Goal: Find specific page/section: Find specific page/section

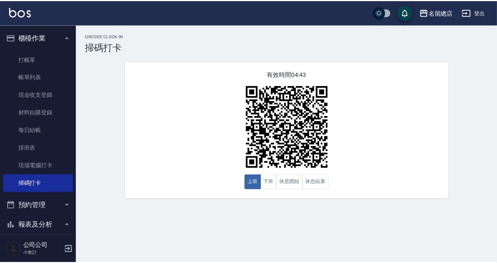
scroll to position [137, 0]
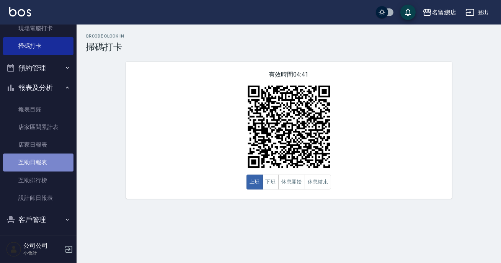
drag, startPoint x: 0, startPoint y: 0, endPoint x: 44, endPoint y: 166, distance: 171.7
click at [44, 166] on link "互助日報表" at bounding box center [38, 162] width 70 height 18
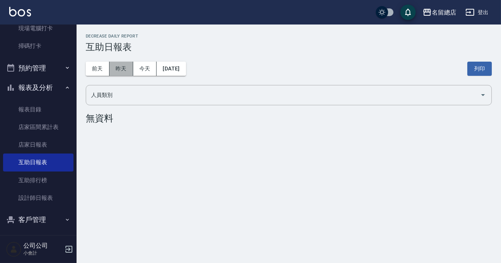
click at [111, 65] on button "昨天" at bounding box center [121, 69] width 24 height 14
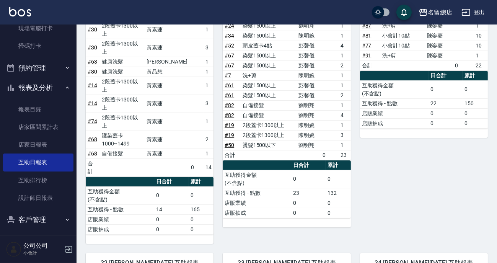
scroll to position [313, 0]
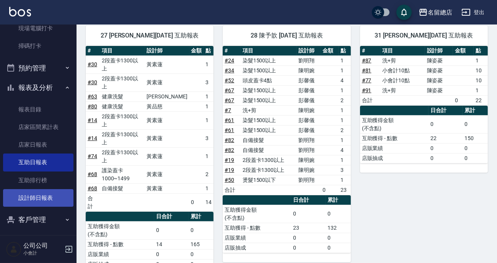
click at [48, 196] on link "設計師日報表" at bounding box center [38, 198] width 70 height 18
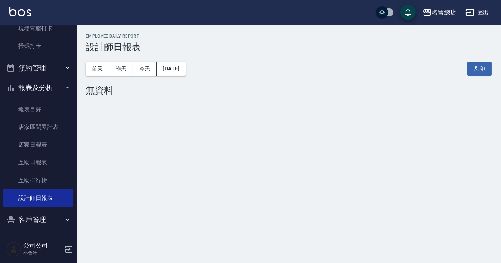
click at [112, 82] on div "[DATE] [DATE] [DATE] [DATE] 列印" at bounding box center [289, 68] width 406 height 33
click at [127, 69] on button "昨天" at bounding box center [121, 69] width 24 height 14
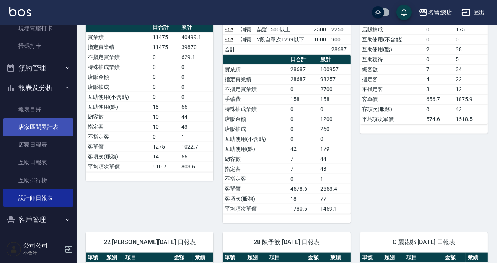
scroll to position [67, 0]
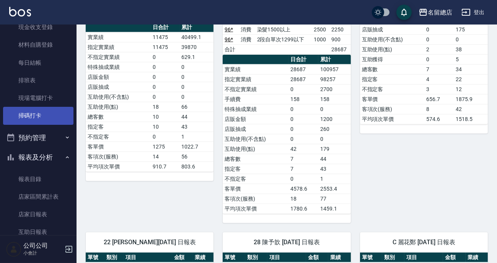
click at [36, 111] on link "掃碼打卡" at bounding box center [38, 116] width 70 height 18
